Goal: Complete application form

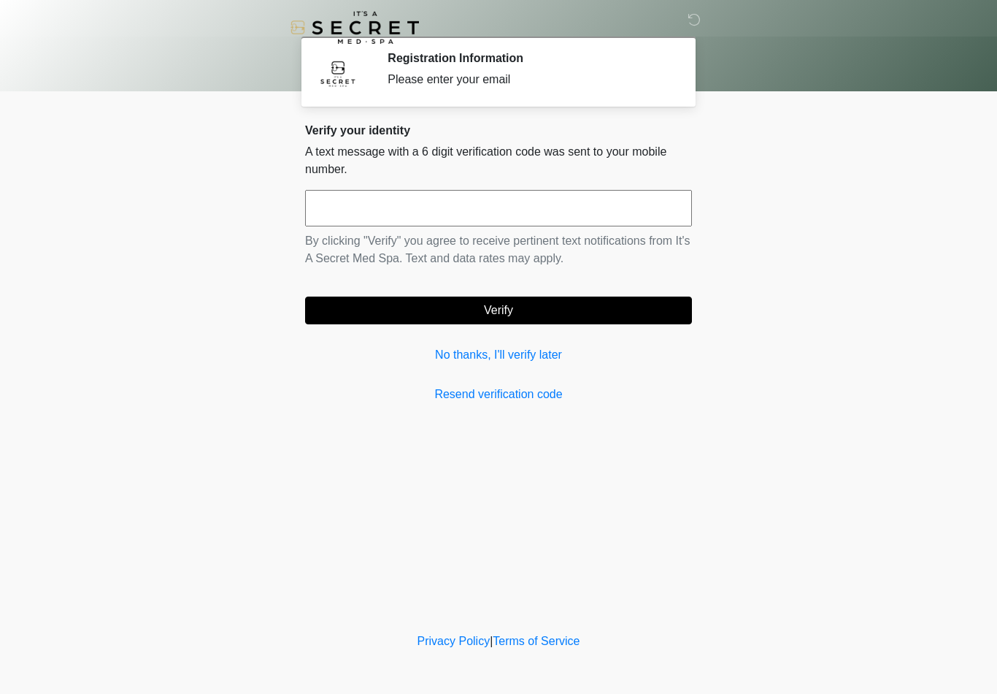
click at [539, 201] on input "text" at bounding box center [498, 208] width 387 height 37
type input "******"
click at [534, 312] on button "Verify" at bounding box center [498, 310] width 387 height 28
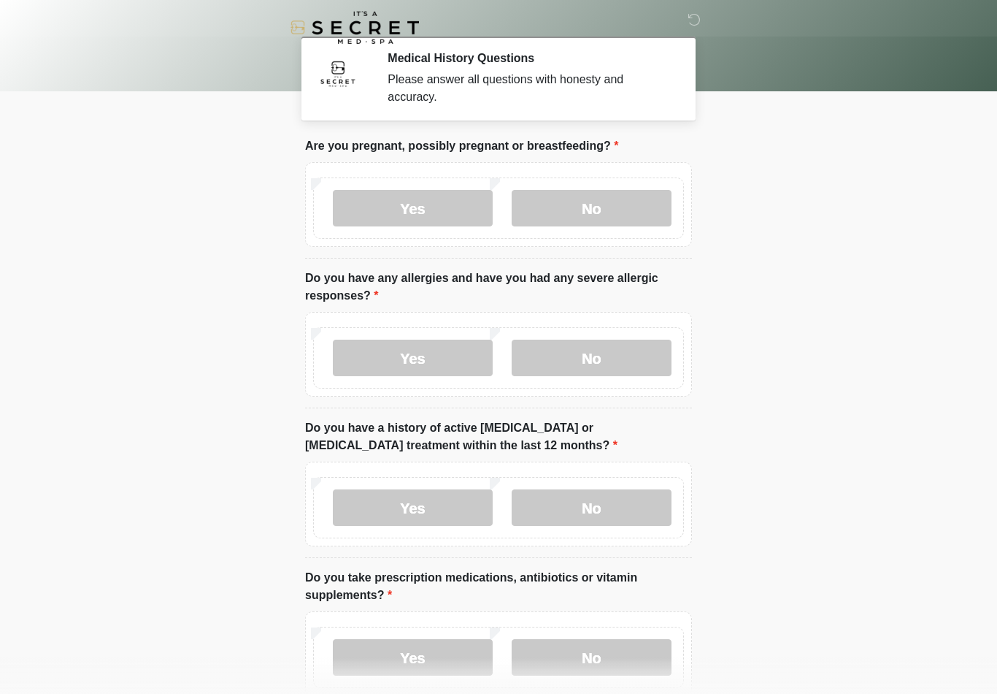
click at [621, 213] on label "No" at bounding box center [592, 208] width 160 height 37
click at [608, 361] on label "No" at bounding box center [592, 357] width 160 height 37
click at [600, 511] on label "No" at bounding box center [592, 507] width 160 height 37
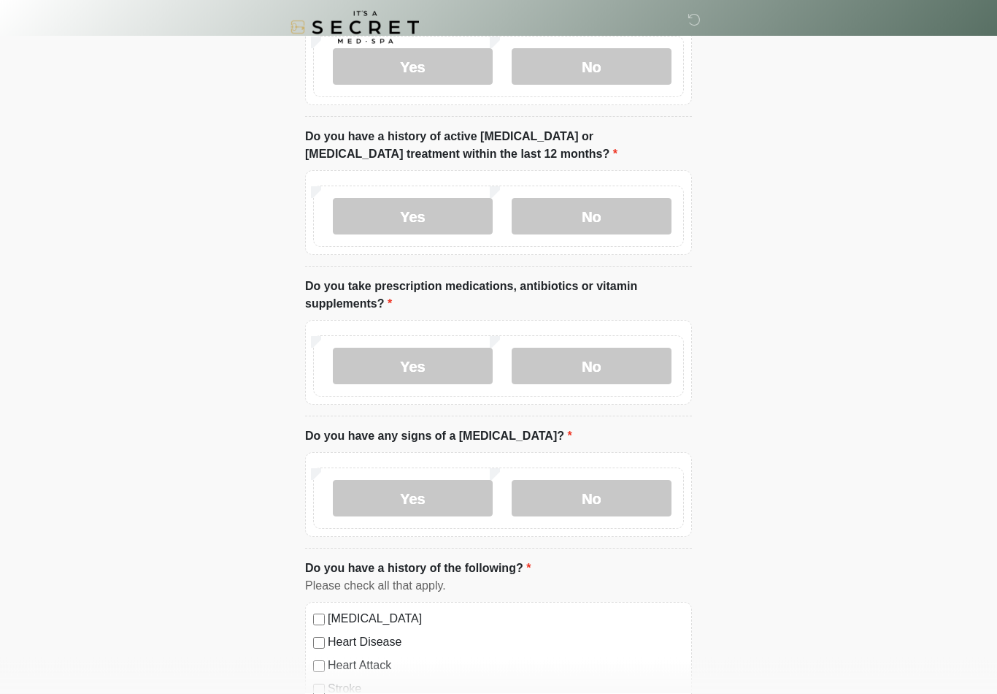
scroll to position [291, 0]
click at [598, 366] on label "No" at bounding box center [592, 366] width 160 height 37
click at [620, 497] on label "No" at bounding box center [592, 498] width 160 height 37
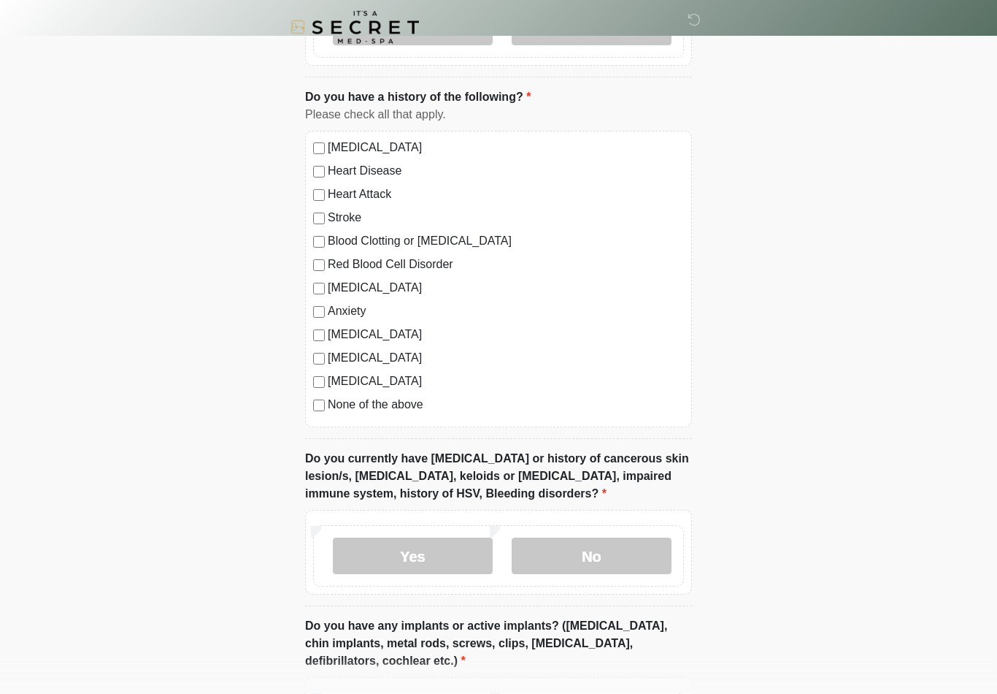
scroll to position [763, 0]
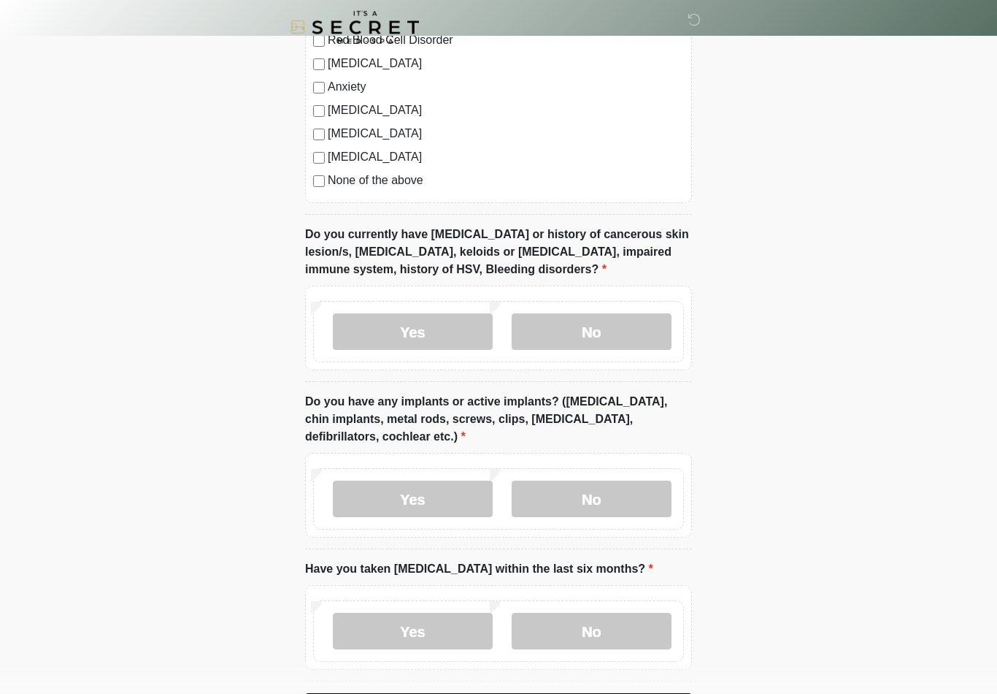
click at [611, 337] on label "No" at bounding box center [592, 332] width 160 height 37
click at [599, 500] on label "No" at bounding box center [592, 498] width 160 height 37
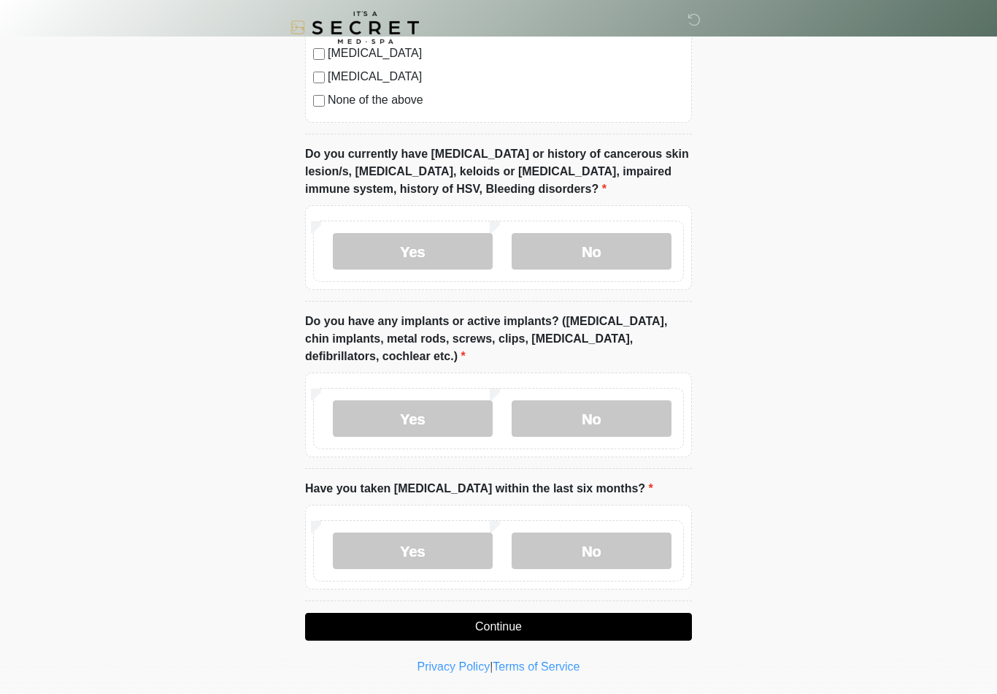
click at [603, 550] on label "No" at bounding box center [592, 550] width 160 height 37
click at [553, 631] on button "Continue" at bounding box center [498, 627] width 387 height 28
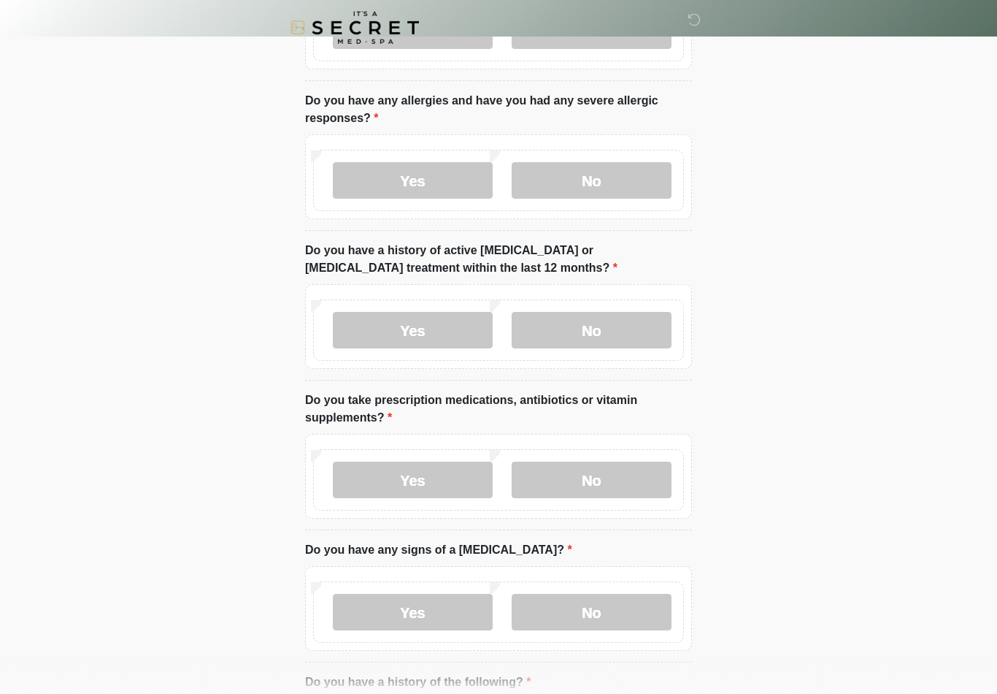
scroll to position [0, 0]
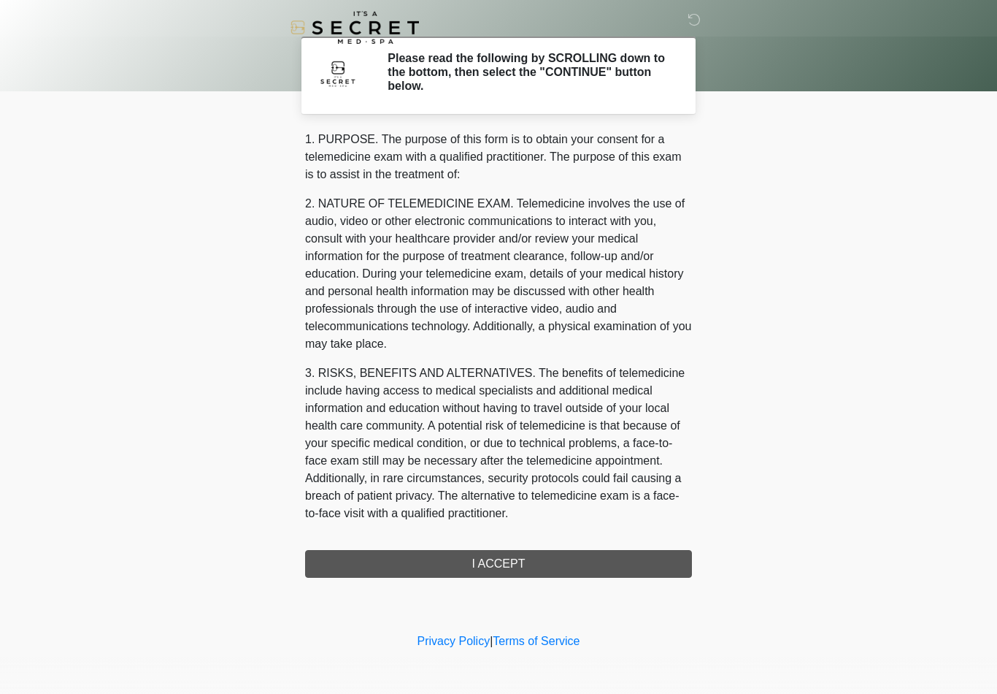
click at [529, 567] on div "1. PURPOSE. The purpose of this form is to obtain your consent for a telemedici…" at bounding box center [498, 354] width 387 height 447
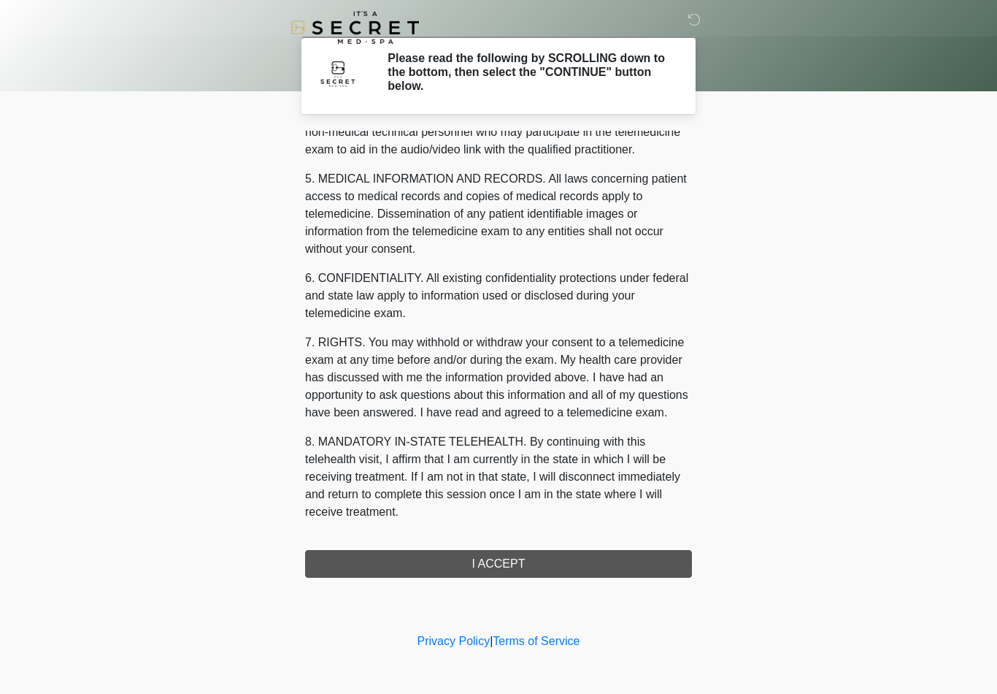
scroll to position [445, 0]
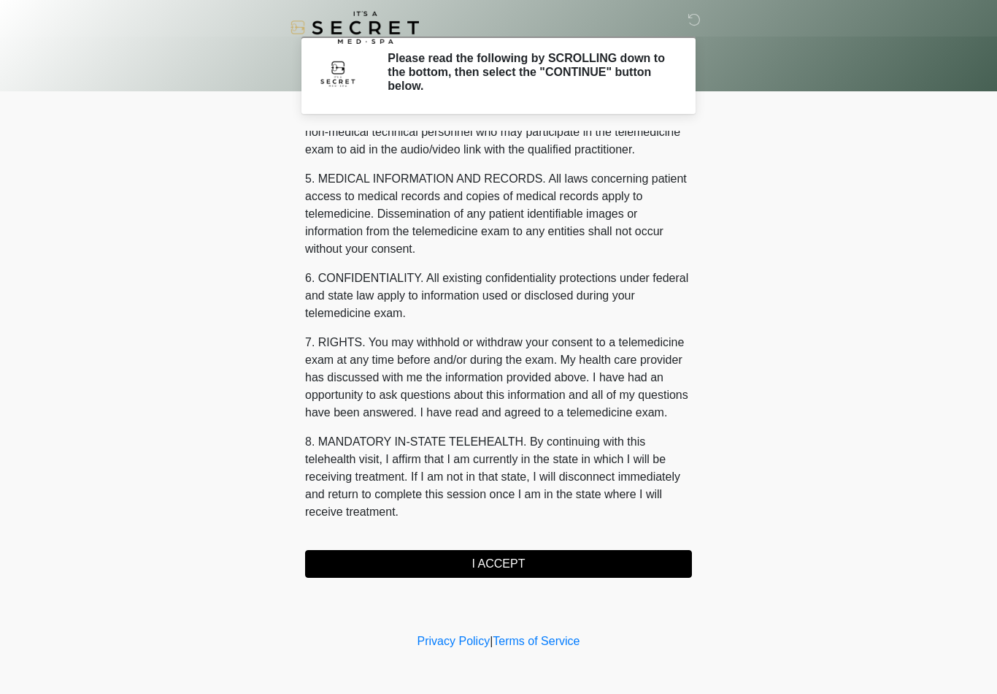
click at [513, 561] on button "I ACCEPT" at bounding box center [498, 564] width 387 height 28
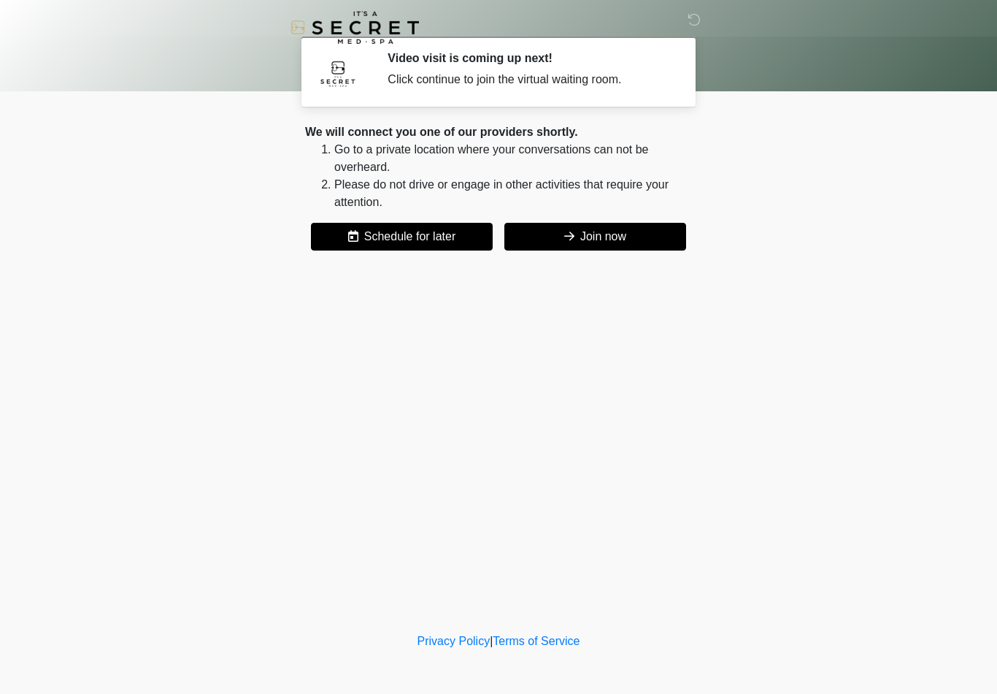
click at [606, 229] on button "Join now" at bounding box center [596, 237] width 182 height 28
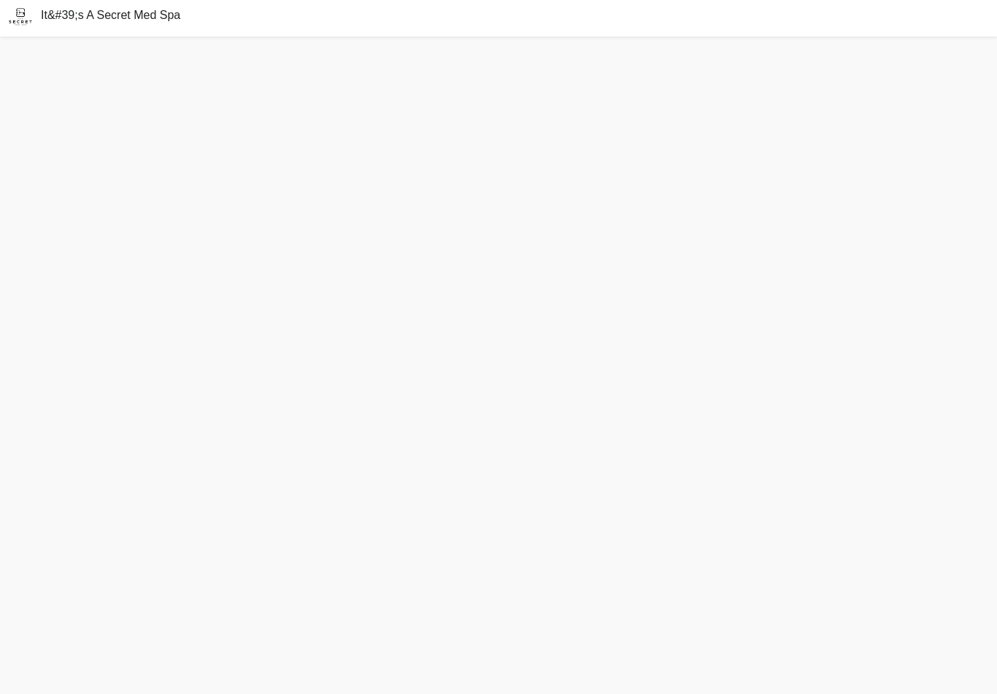
scroll to position [4, 0]
